Goal: Information Seeking & Learning: Learn about a topic

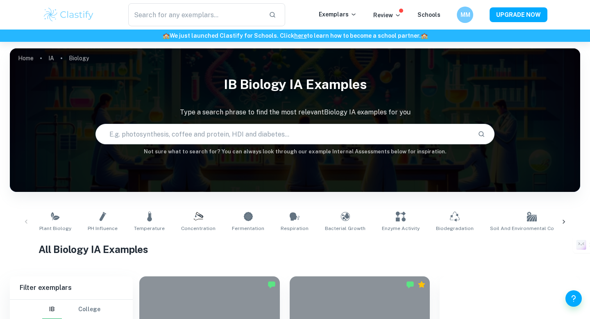
click at [560, 215] on div at bounding box center [564, 221] width 20 height 27
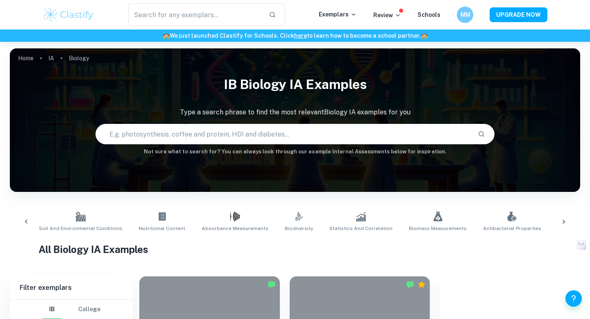
scroll to position [0, 483]
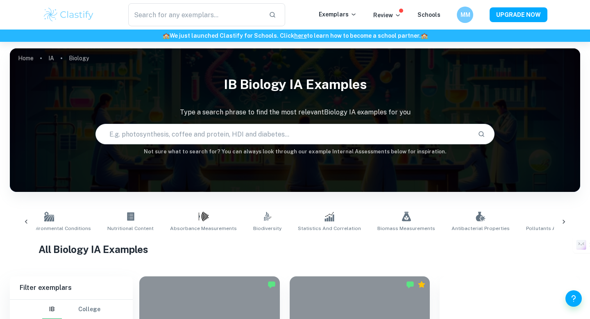
click at [565, 219] on icon at bounding box center [564, 222] width 8 height 8
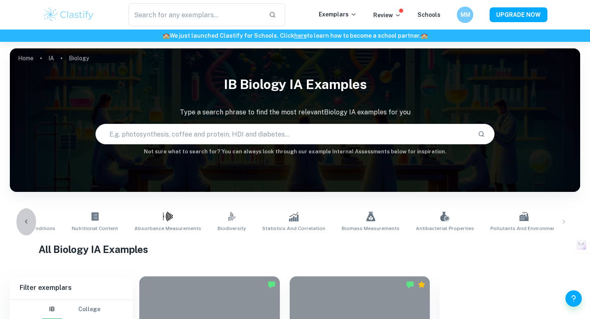
click at [23, 219] on icon at bounding box center [26, 222] width 8 height 8
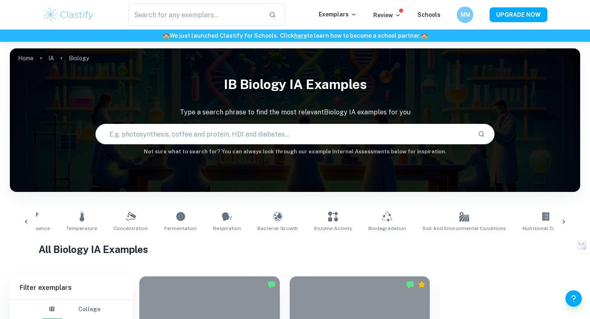
scroll to position [0, 36]
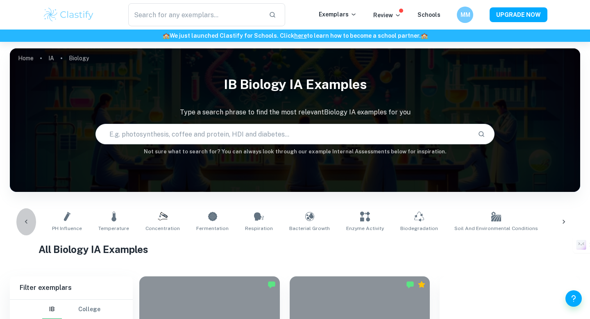
click at [23, 219] on icon at bounding box center [26, 222] width 8 height 8
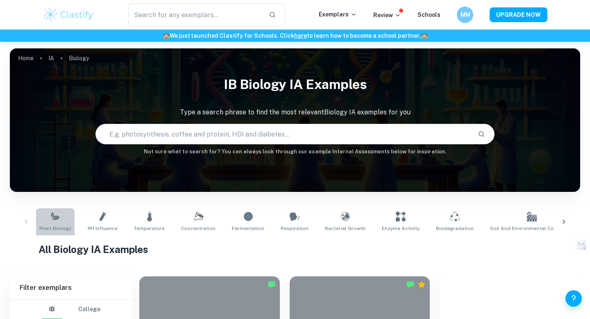
click at [57, 215] on icon at bounding box center [55, 217] width 10 height 10
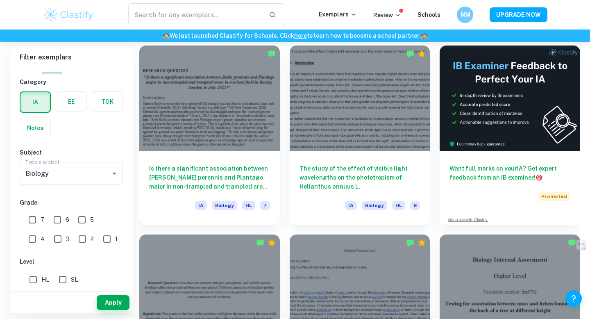
scroll to position [227, 0]
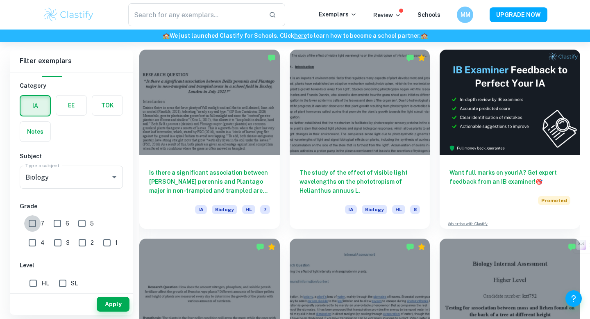
click at [30, 221] on input "7" at bounding box center [32, 223] width 16 height 16
checkbox input "true"
click at [30, 281] on input "HL" at bounding box center [33, 283] width 16 height 16
checkbox input "true"
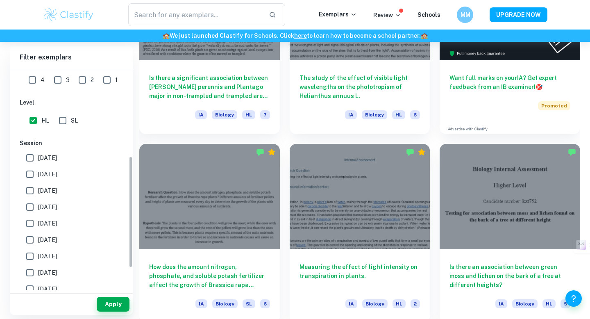
scroll to position [161, 0]
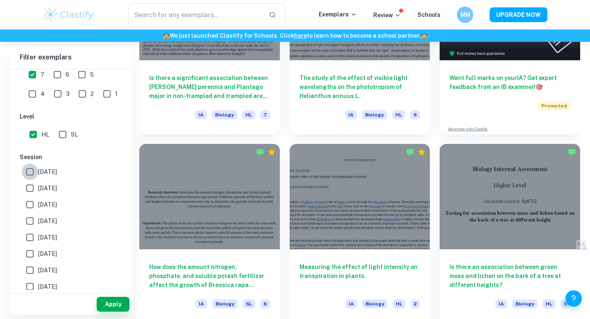
click at [28, 171] on input "[DATE]" at bounding box center [30, 172] width 16 height 16
checkbox input "true"
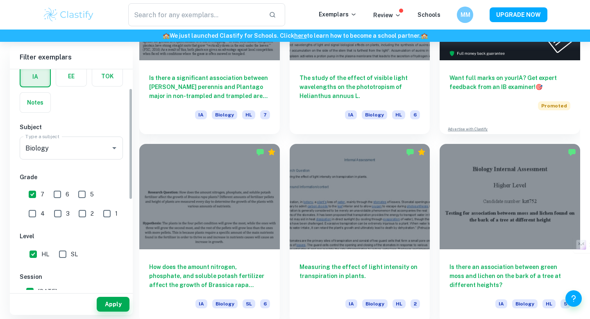
scroll to position [37, 0]
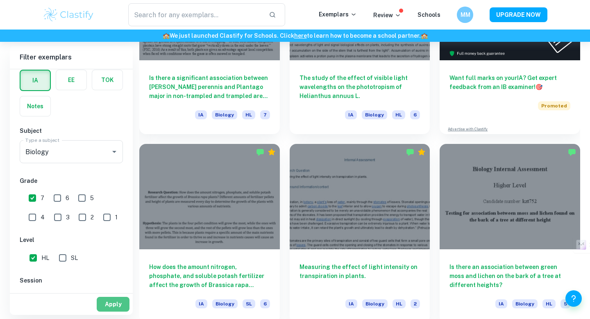
click at [118, 303] on button "Apply" at bounding box center [113, 304] width 33 height 15
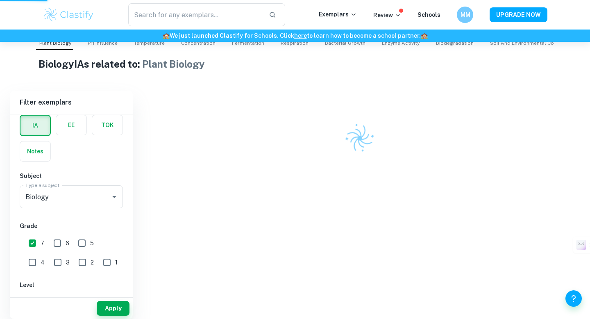
scroll to position [181, 0]
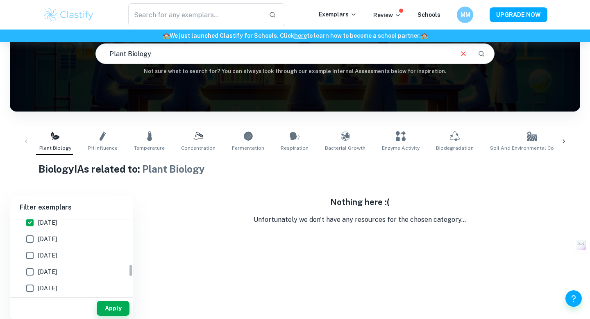
scroll to position [262, 0]
click at [31, 237] on input "[DATE]" at bounding box center [30, 237] width 16 height 16
checkbox input "true"
click at [28, 224] on input "[DATE]" at bounding box center [30, 231] width 16 height 16
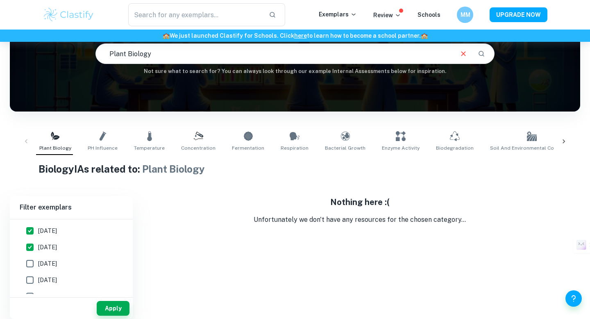
checkbox input "false"
click at [103, 303] on button "Apply" at bounding box center [113, 308] width 33 height 15
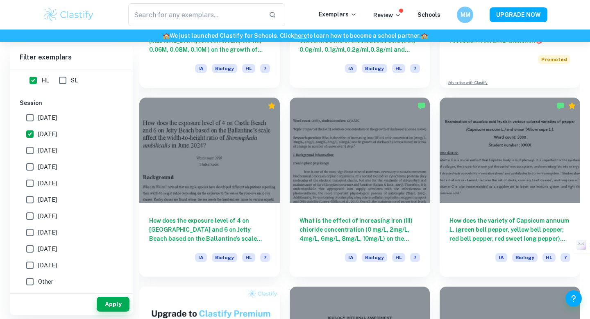
scroll to position [367, 0]
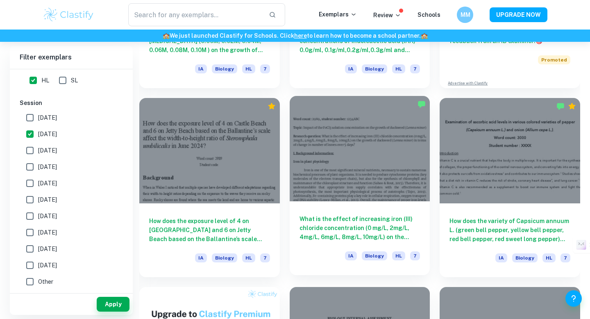
click at [376, 151] on div at bounding box center [360, 148] width 141 height 105
